Goal: Find specific page/section: Find specific page/section

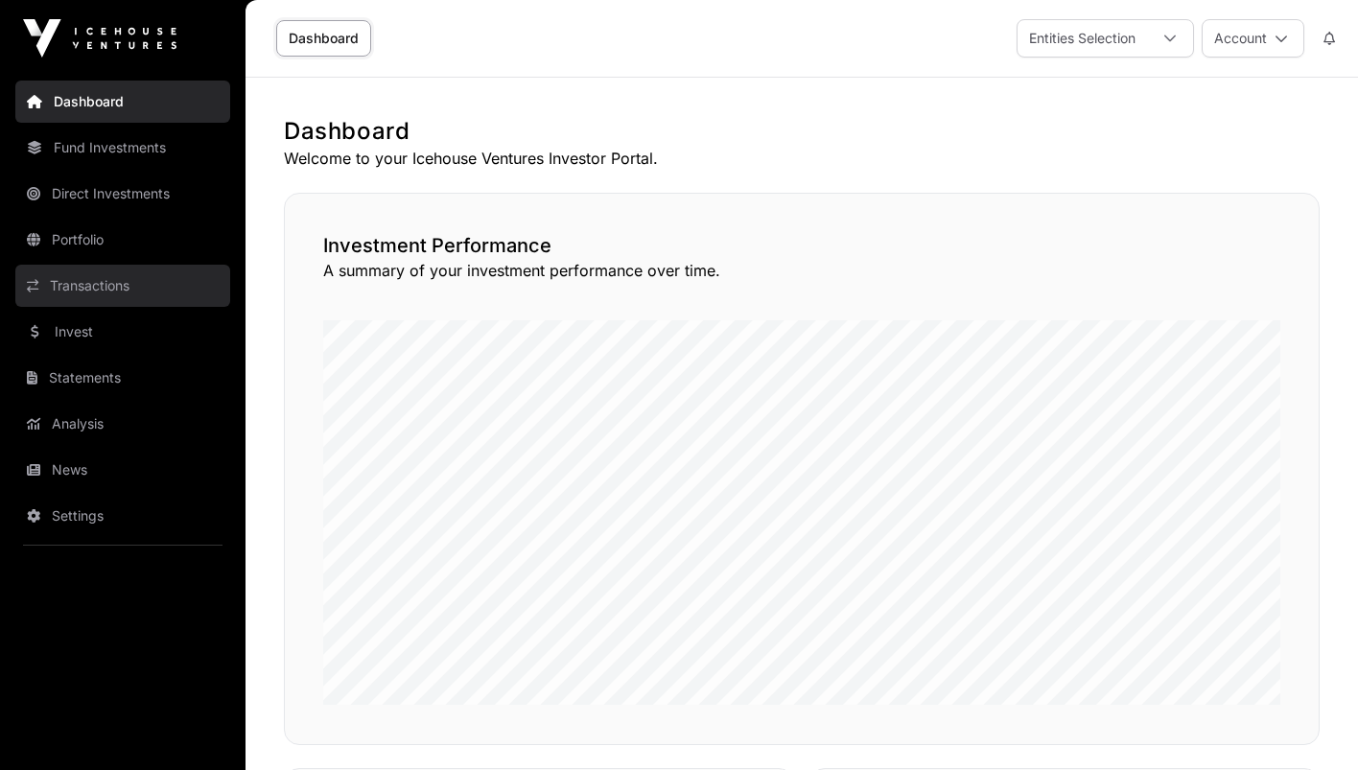
click at [94, 295] on link "Transactions" at bounding box center [122, 286] width 215 height 42
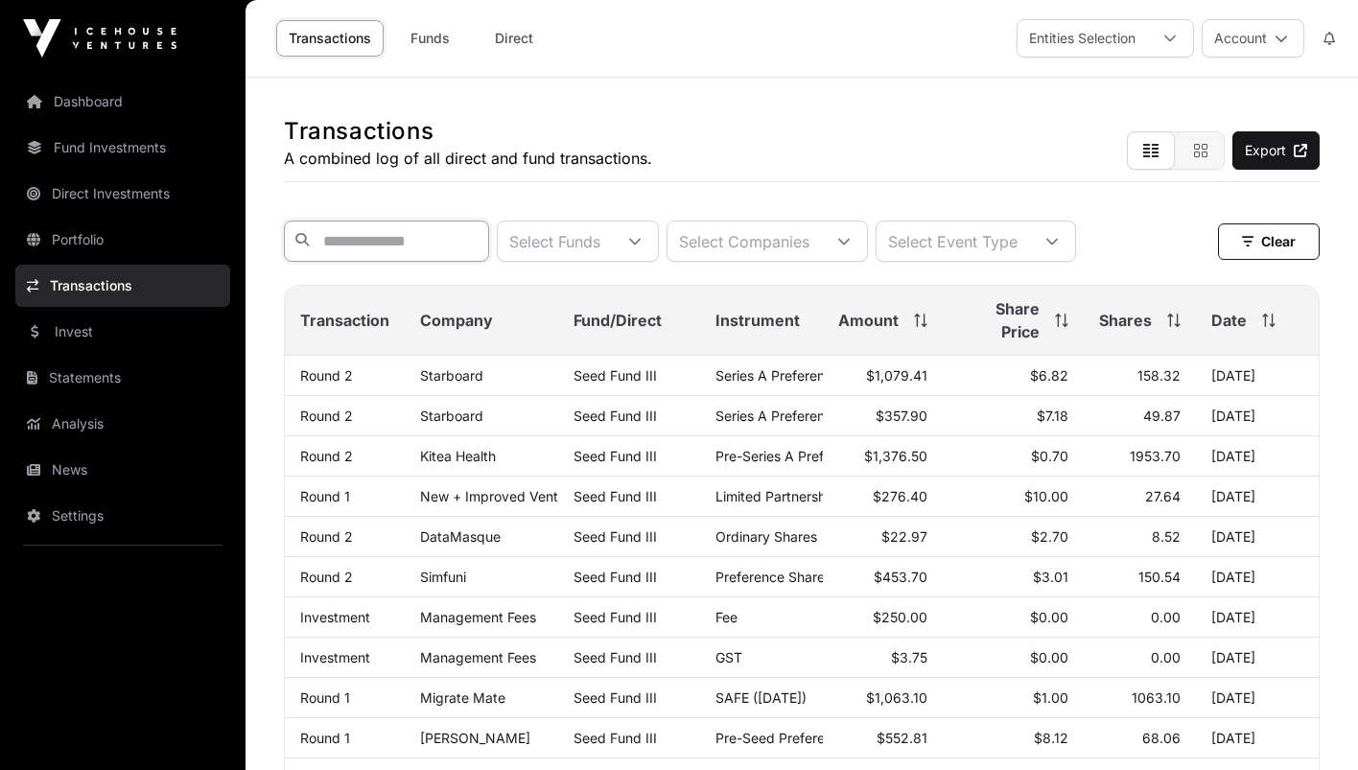
click at [486, 235] on input "text" at bounding box center [386, 241] width 205 height 41
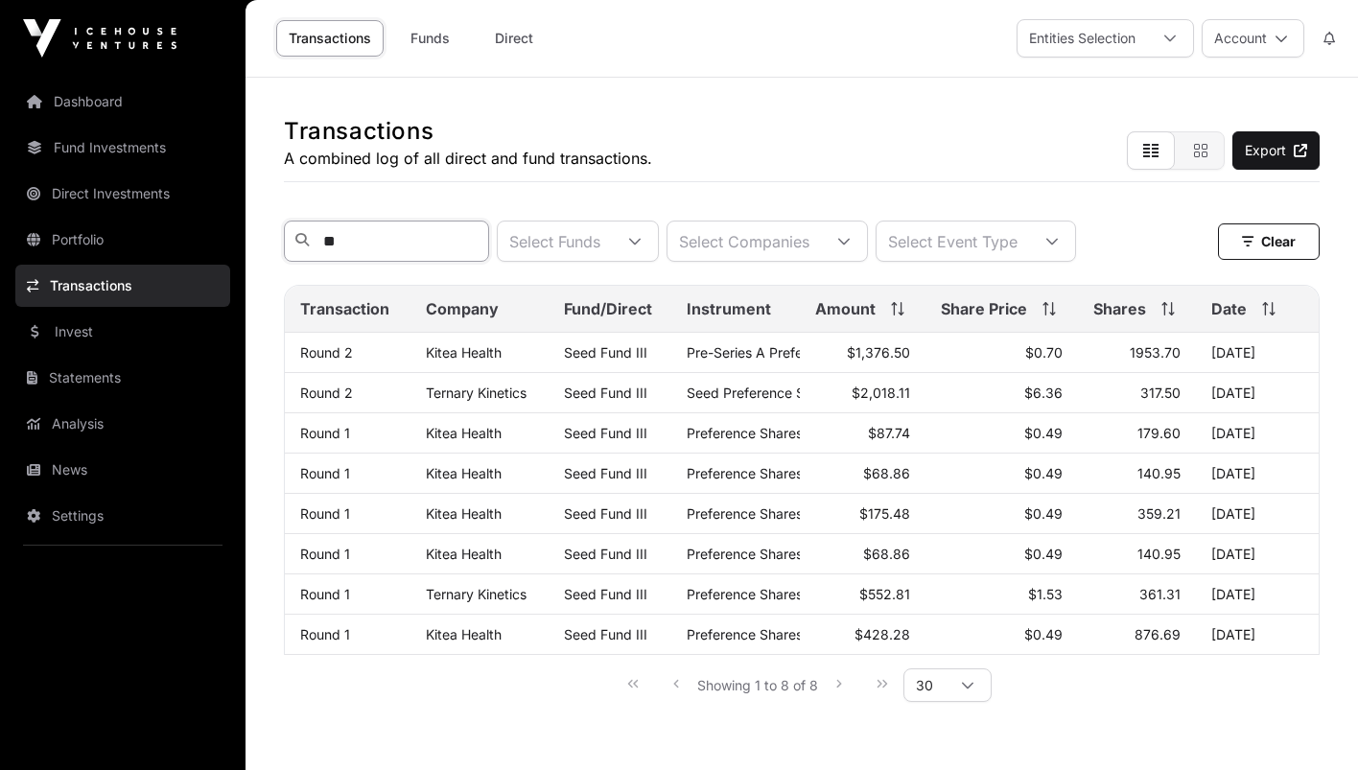
type input "*"
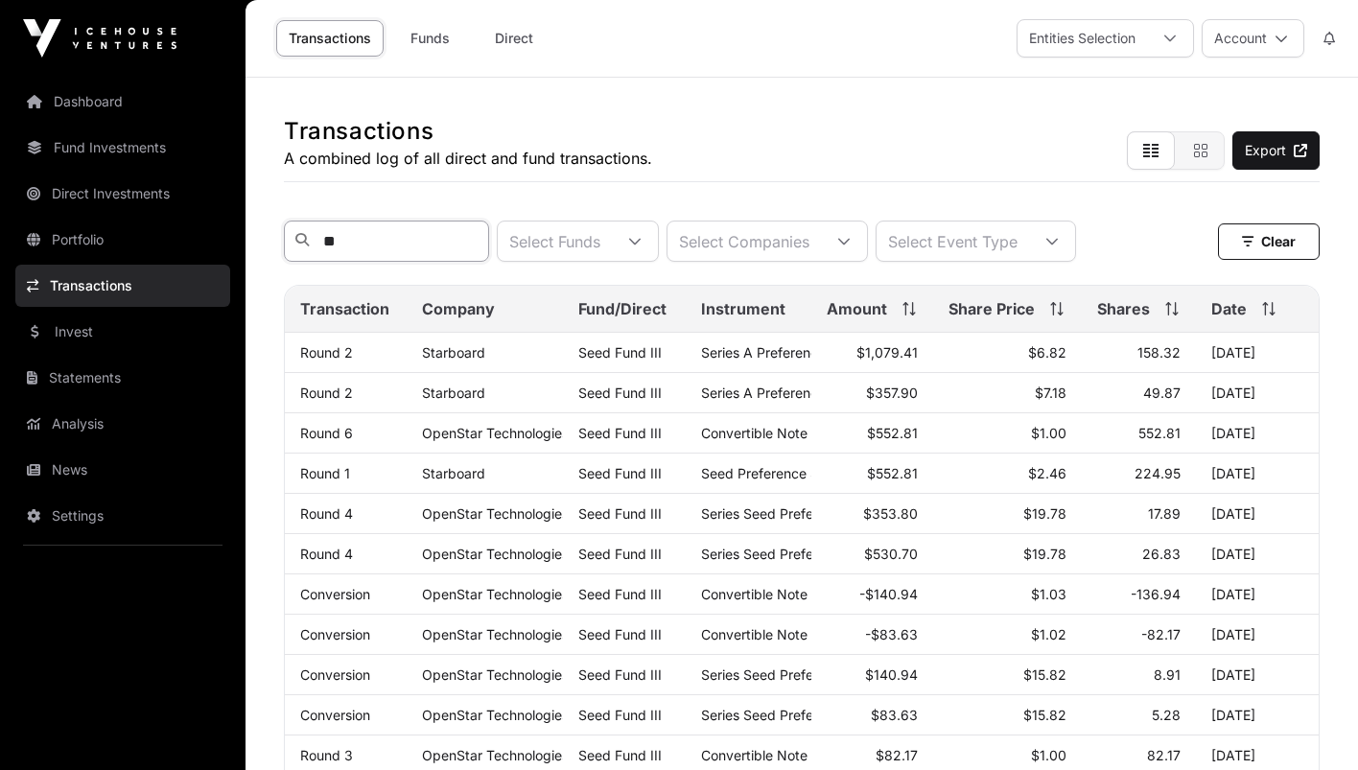
type input "*"
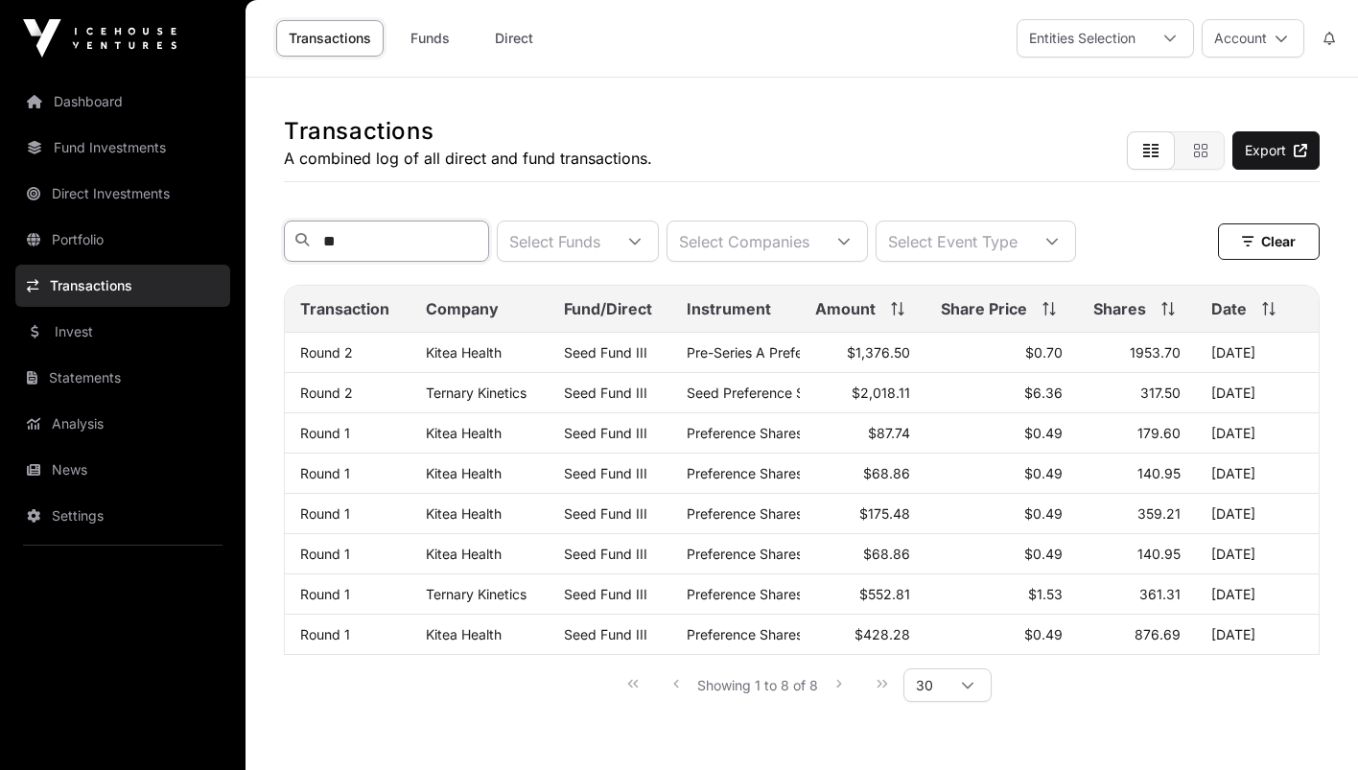
type input "*"
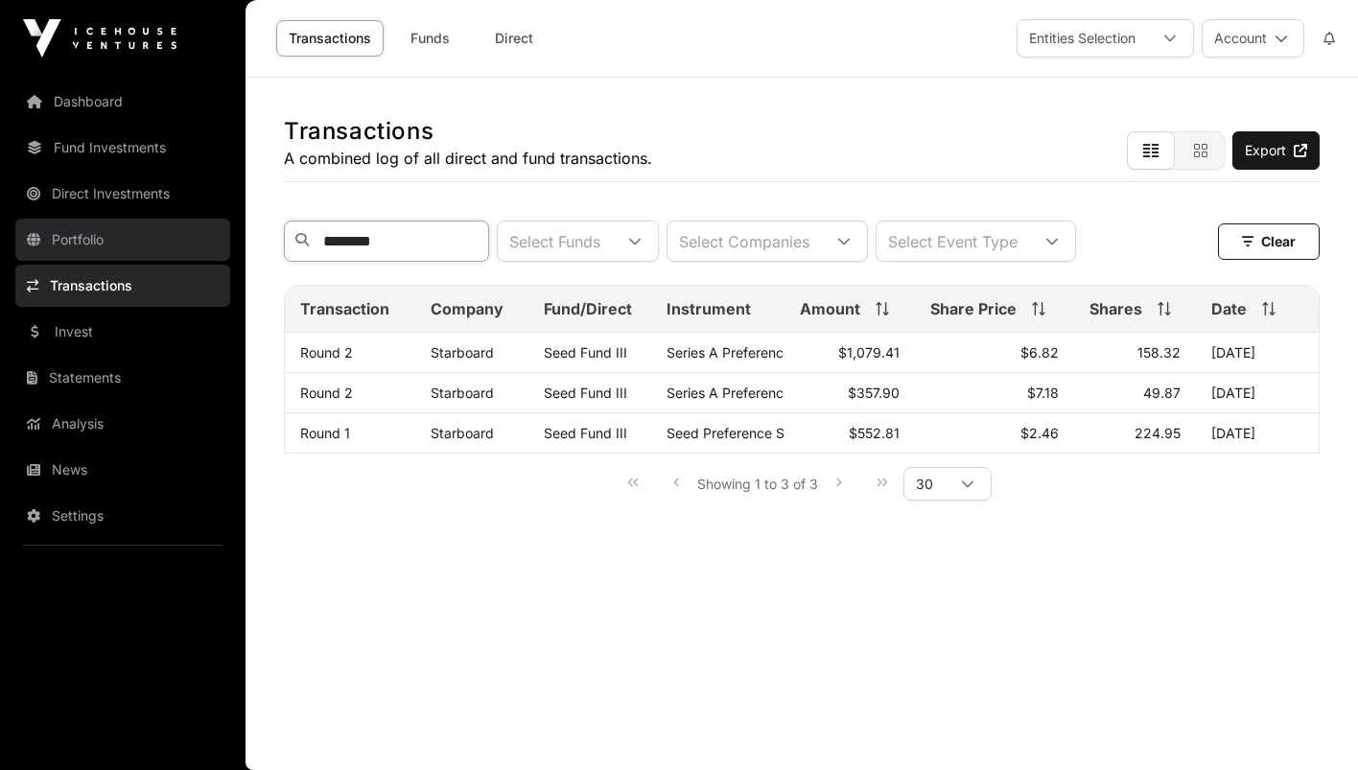
type input "********"
click at [81, 248] on link "Portfolio" at bounding box center [122, 240] width 215 height 42
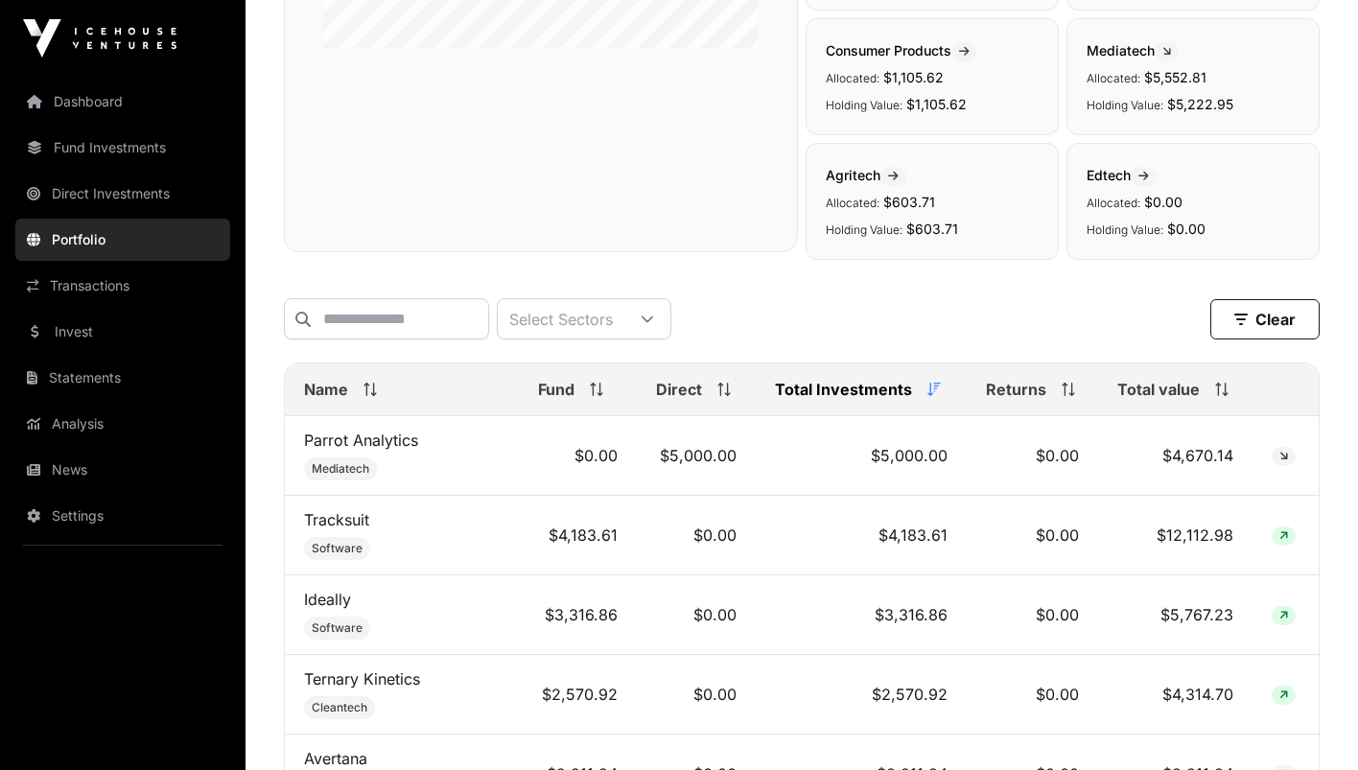
scroll to position [522, 0]
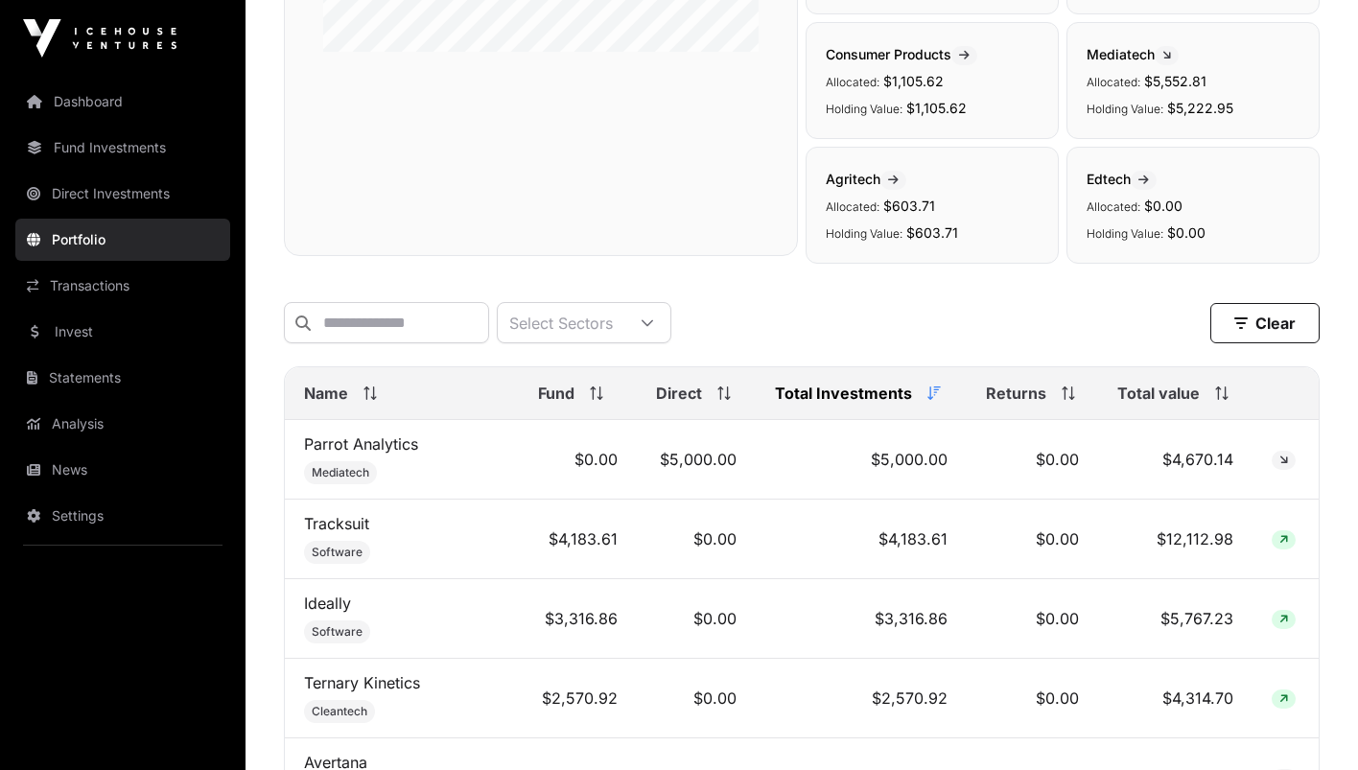
click at [1172, 391] on span "Total value" at bounding box center [1158, 393] width 82 height 23
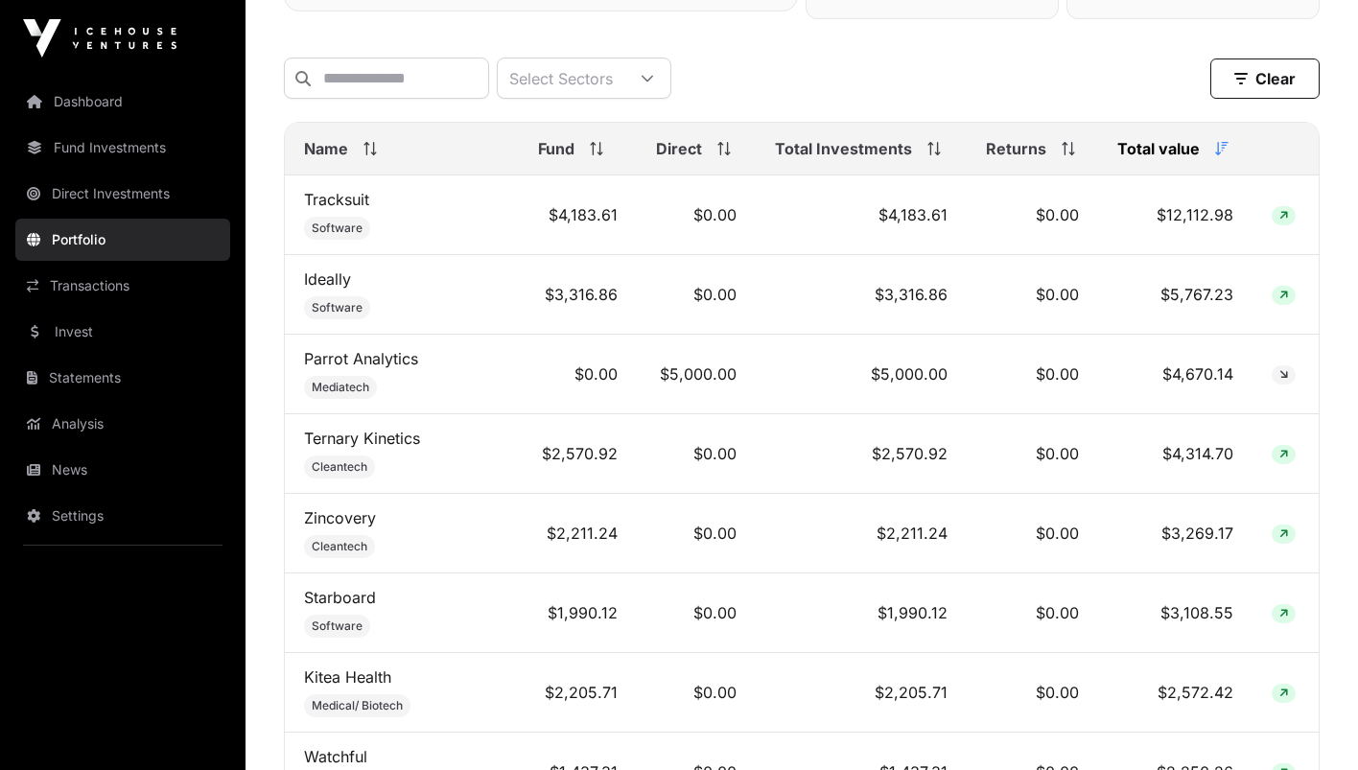
scroll to position [0, 0]
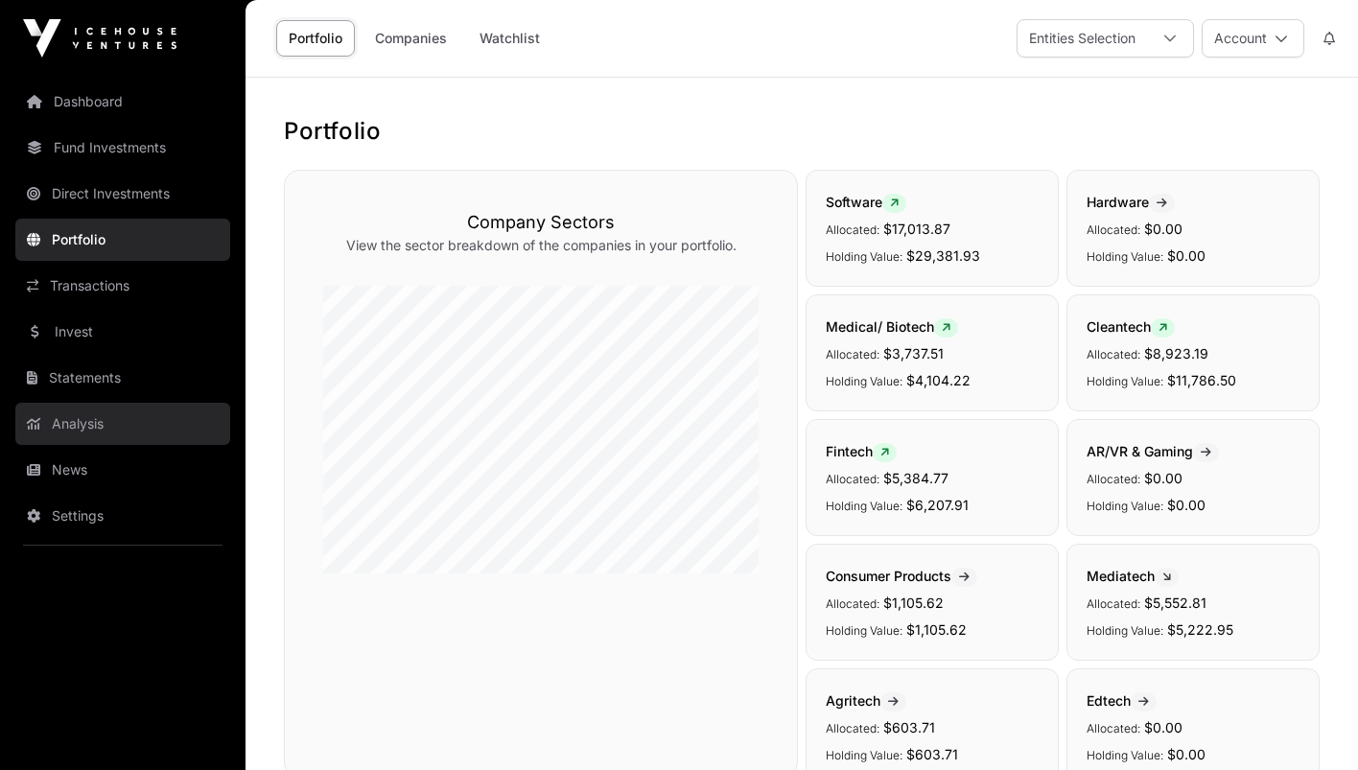
click at [90, 422] on link "Analysis" at bounding box center [122, 424] width 215 height 42
